Goal: Information Seeking & Learning: Check status

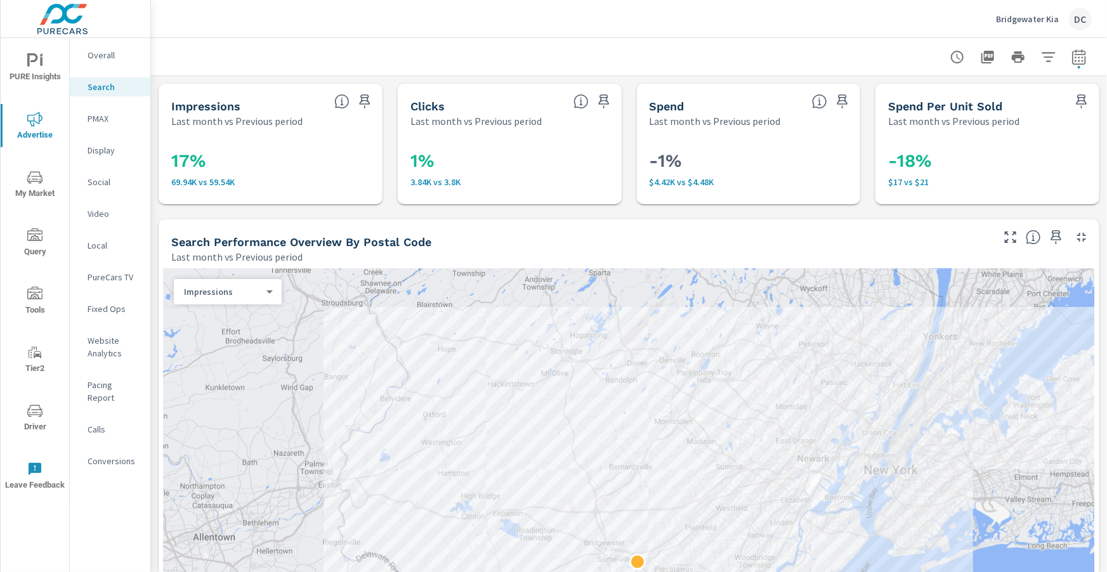
scroll to position [285, 0]
click at [25, 60] on span "PURE Insights" at bounding box center [34, 68] width 61 height 31
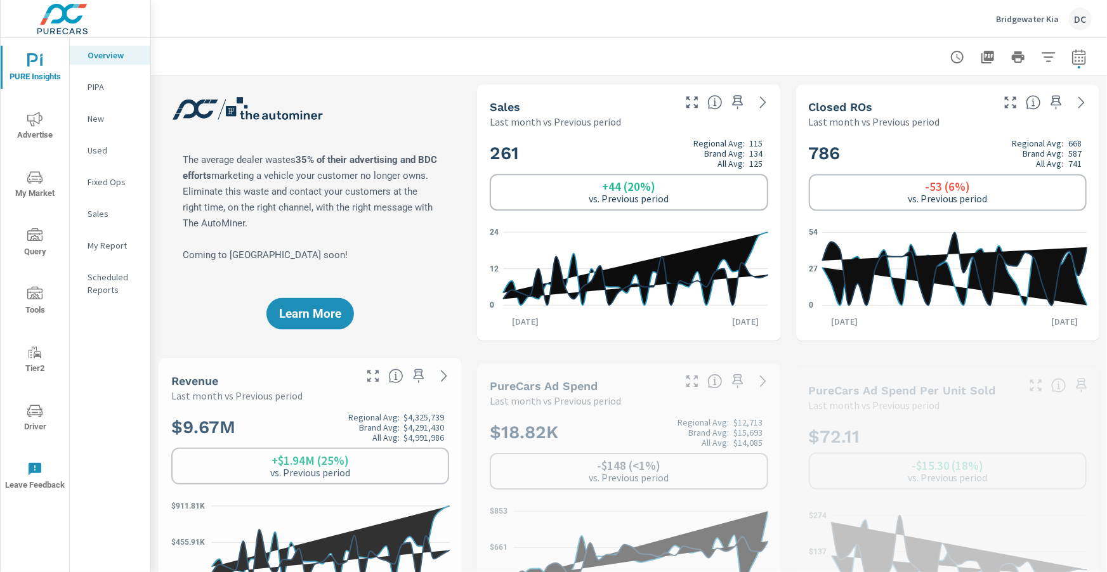
click at [91, 215] on p "Sales" at bounding box center [114, 213] width 53 height 13
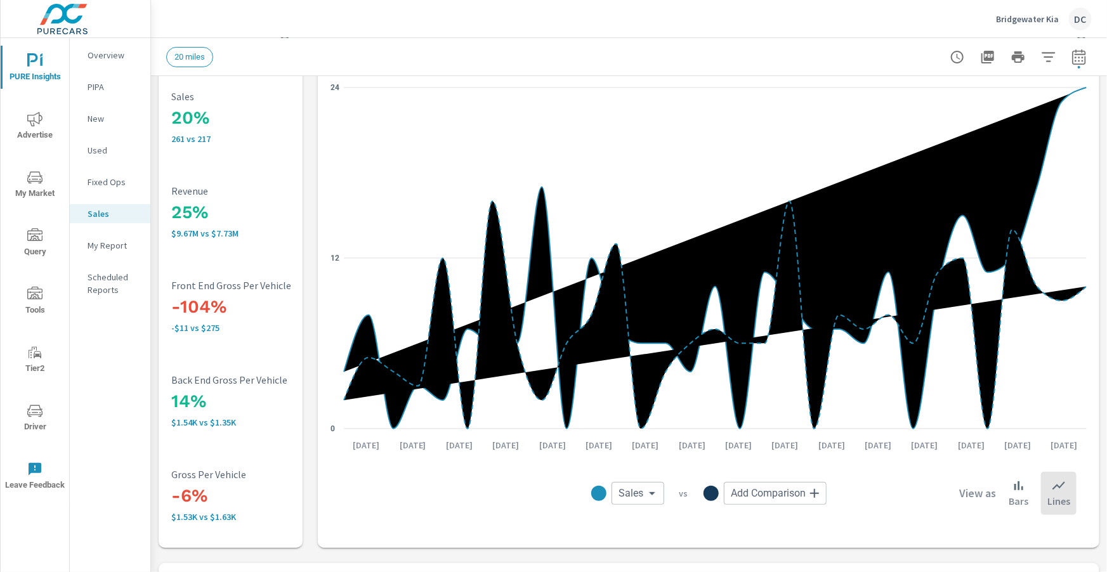
scroll to position [65, 0]
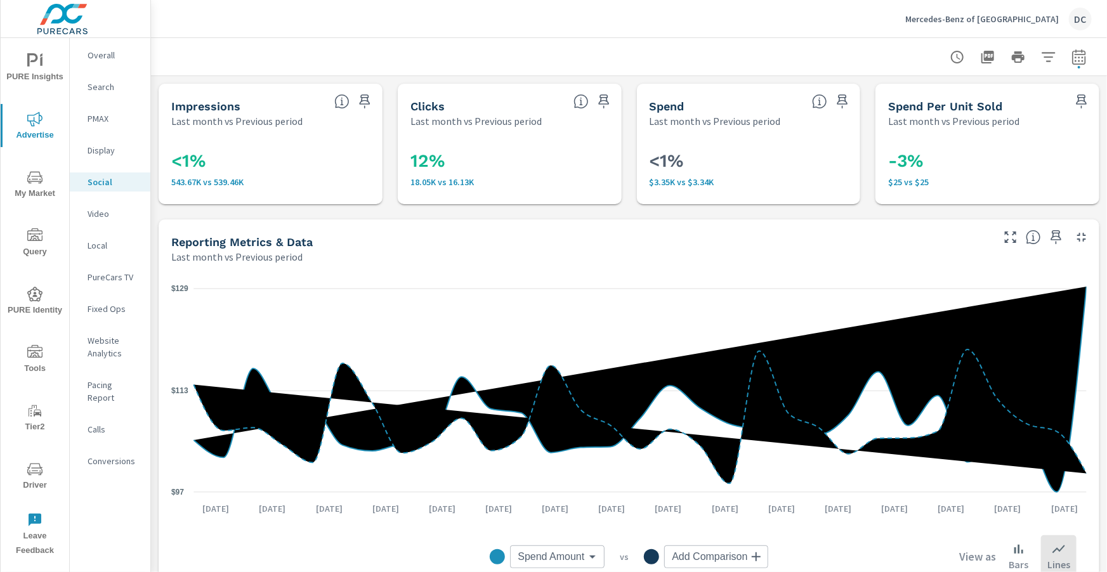
scroll to position [590, 0]
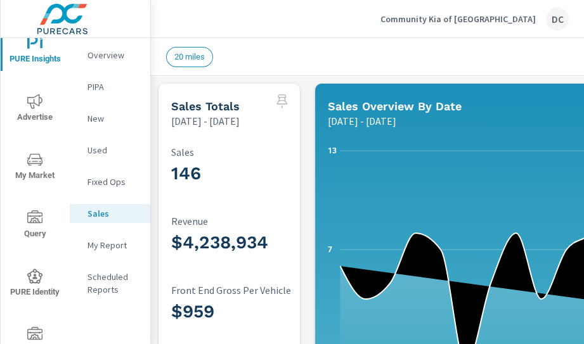
scroll to position [19, 0]
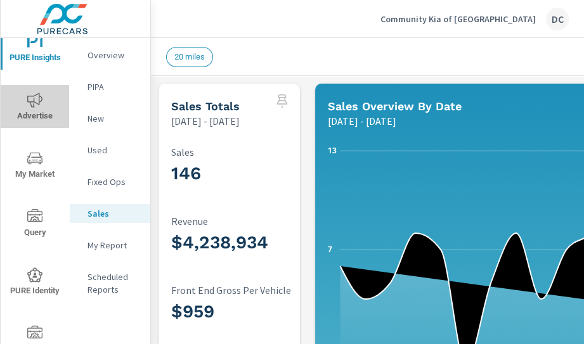
click at [36, 114] on span "Advertise" at bounding box center [34, 108] width 61 height 31
